Goal: Find specific page/section: Find specific page/section

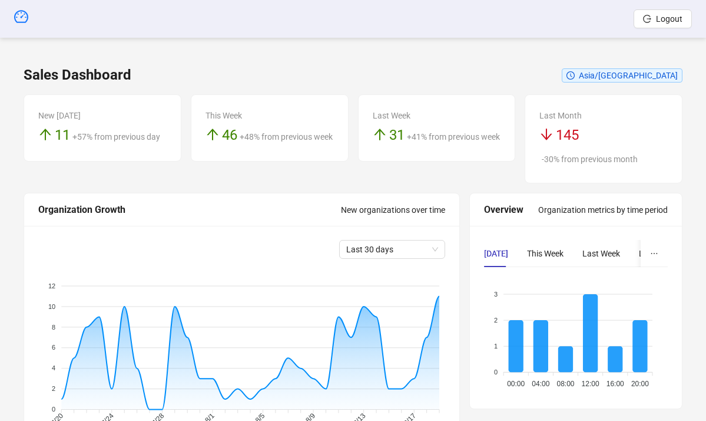
scroll to position [324, 0]
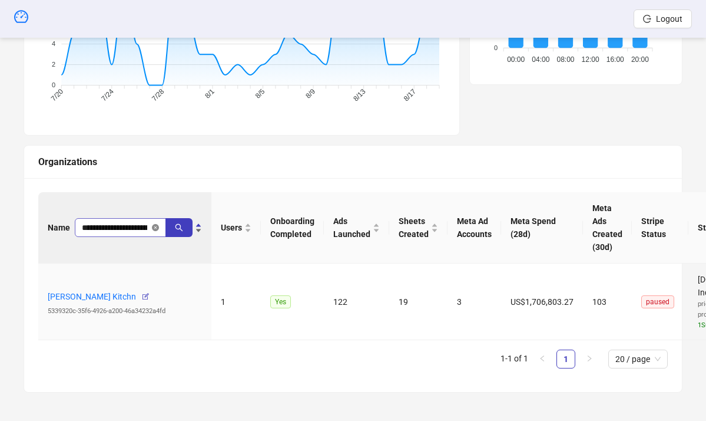
click at [156, 227] on icon "close-circle" at bounding box center [155, 227] width 7 height 7
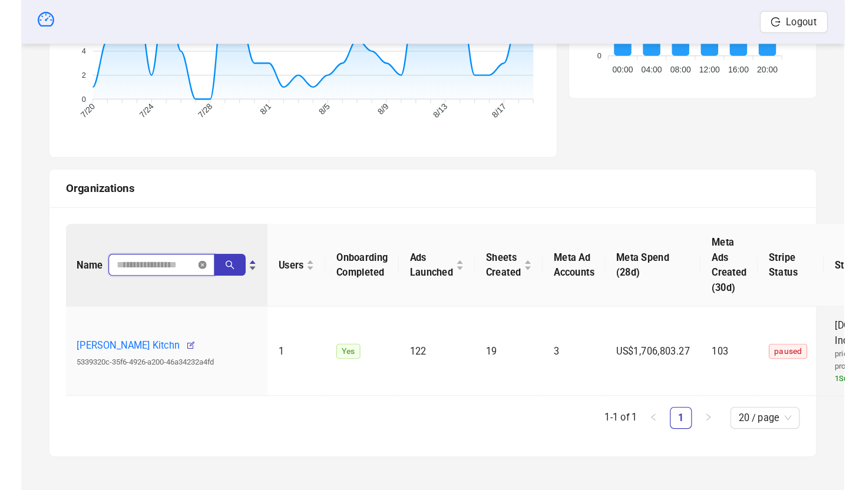
scroll to position [0, 0]
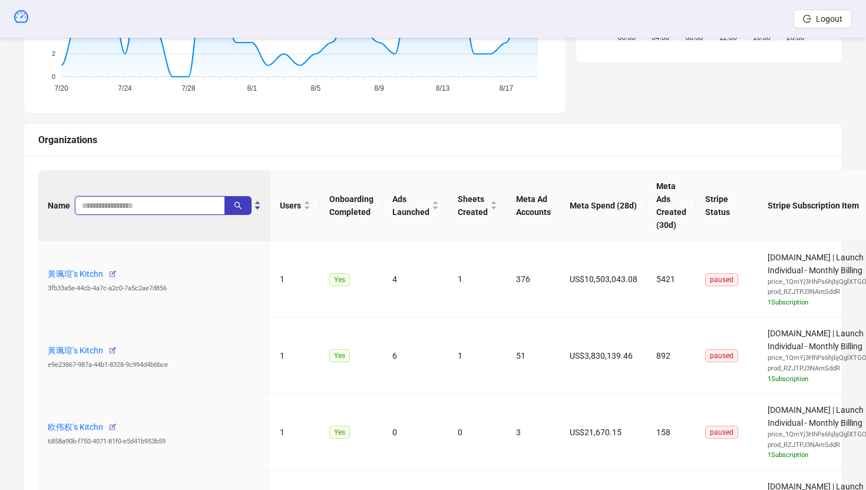
click at [185, 203] on input "search" at bounding box center [145, 205] width 127 height 13
paste input "**********"
type input "**********"
click at [241, 199] on button "button" at bounding box center [237, 205] width 27 height 19
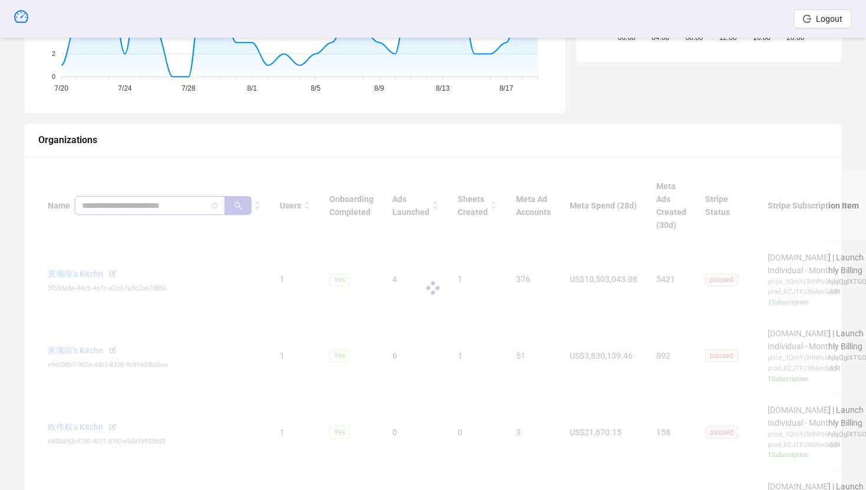
scroll to position [216, 0]
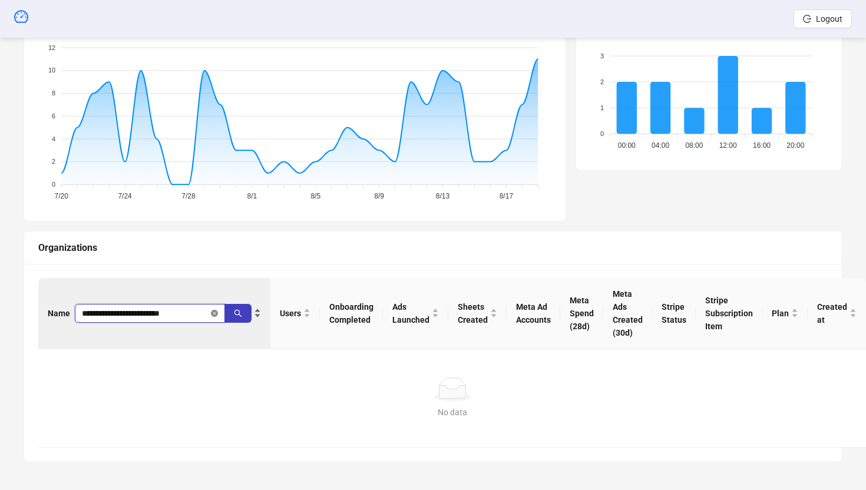
click at [216, 311] on icon "close-circle" at bounding box center [214, 313] width 7 height 7
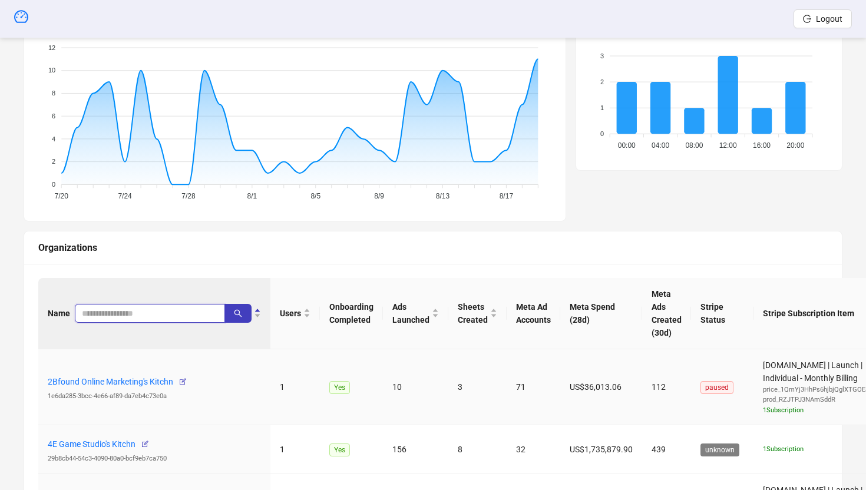
scroll to position [324, 0]
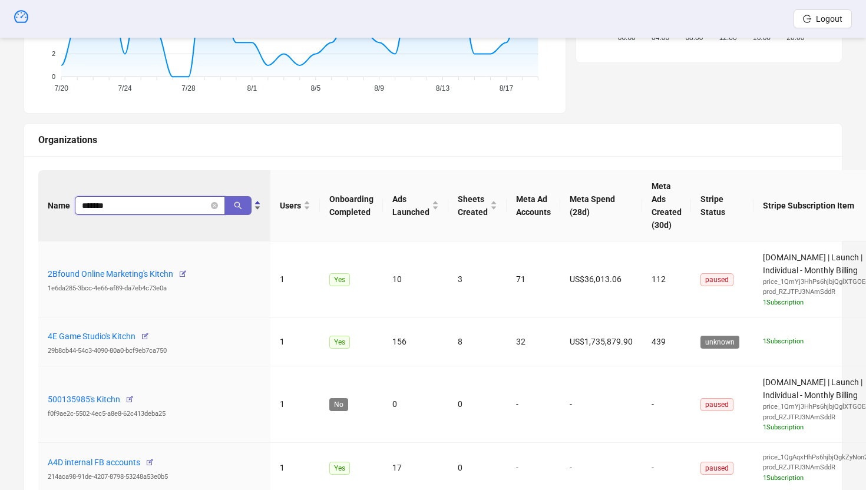
click at [234, 206] on icon "search" at bounding box center [238, 205] width 8 height 8
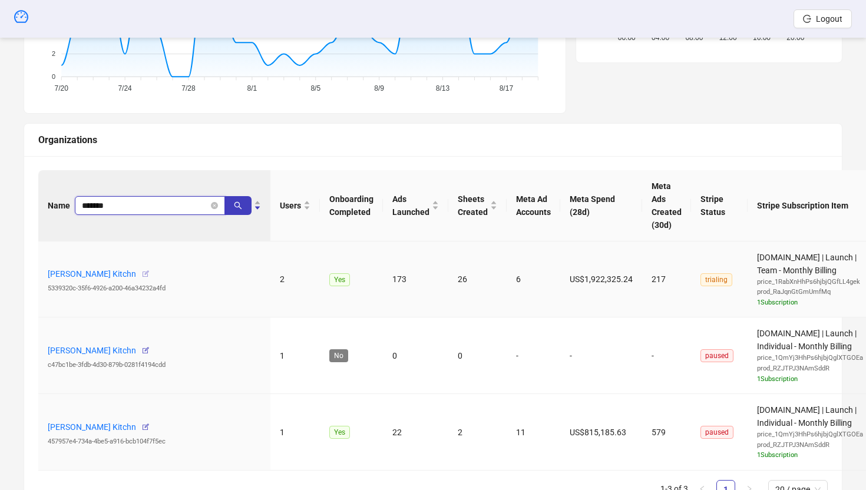
type input "*******"
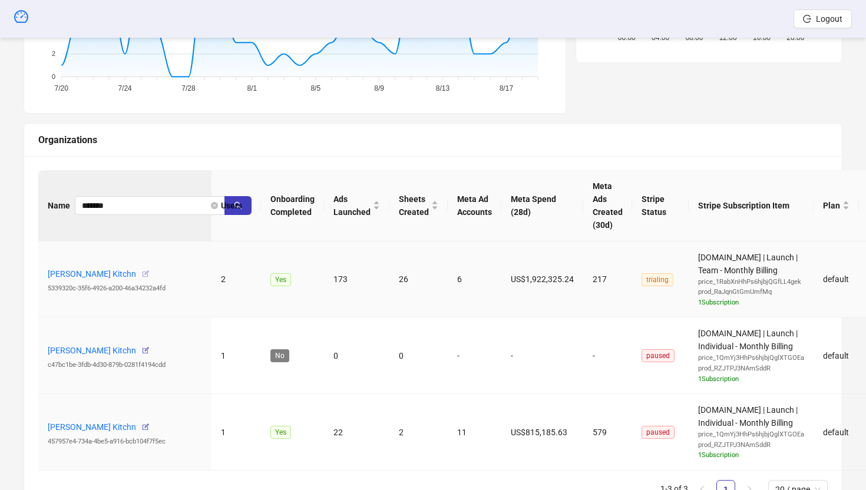
click at [150, 275] on icon "button" at bounding box center [145, 274] width 8 height 8
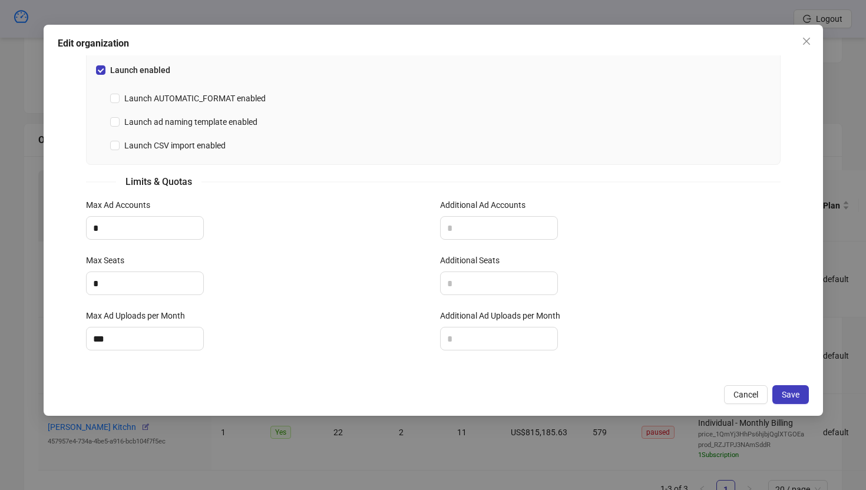
scroll to position [339, 0]
click at [706, 39] on icon "close" at bounding box center [806, 41] width 9 height 9
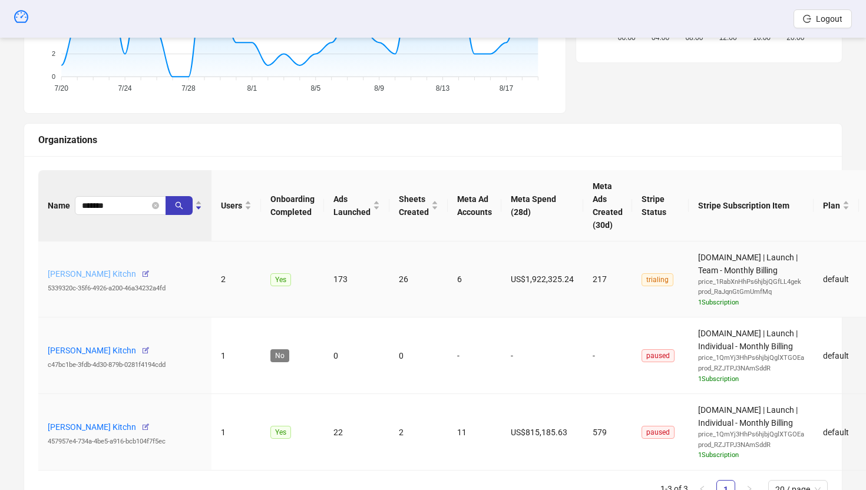
click at [101, 276] on link "[PERSON_NAME] Kitchn" at bounding box center [92, 273] width 88 height 9
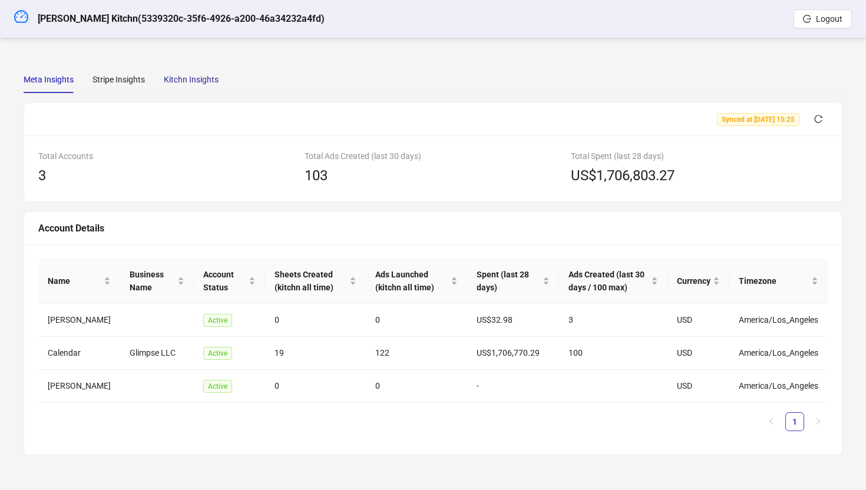
click at [203, 73] on div "Kitchn Insights" at bounding box center [191, 79] width 55 height 13
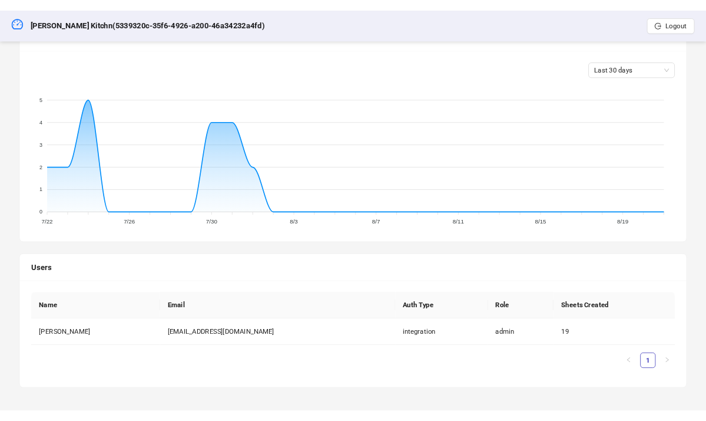
scroll to position [366, 0]
